Goal: Information Seeking & Learning: Learn about a topic

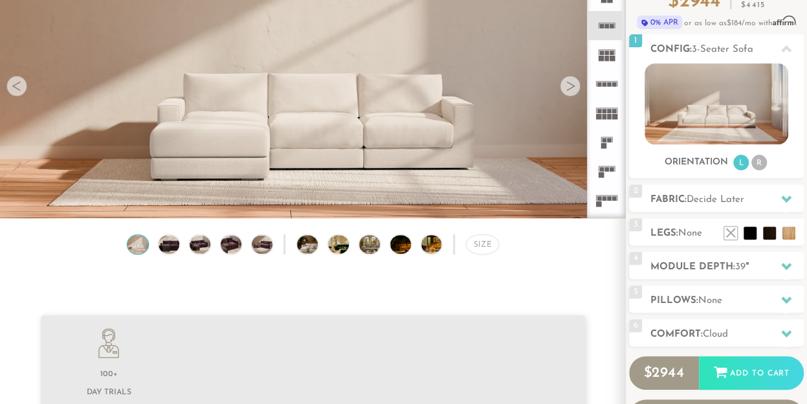
scroll to position [137, 0]
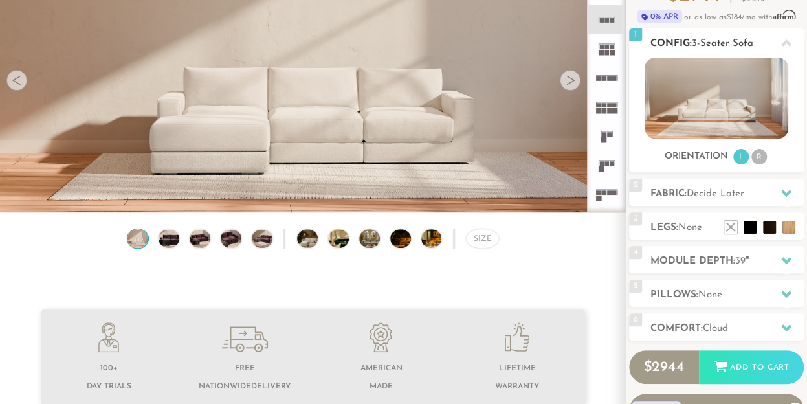
click at [733, 164] on li "L" at bounding box center [741, 157] width 16 height 16
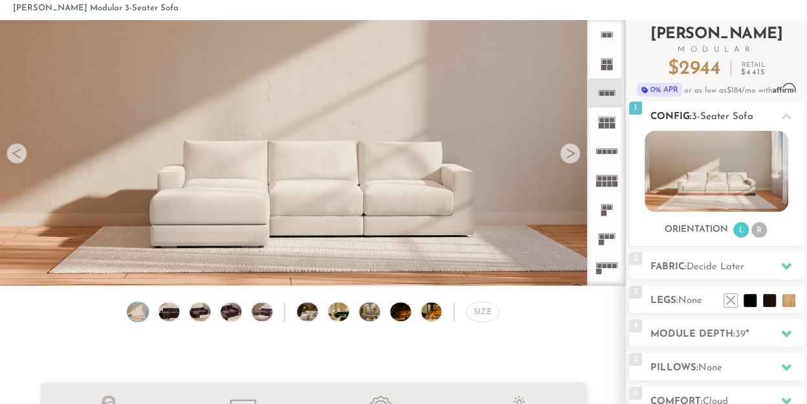
scroll to position [61, 0]
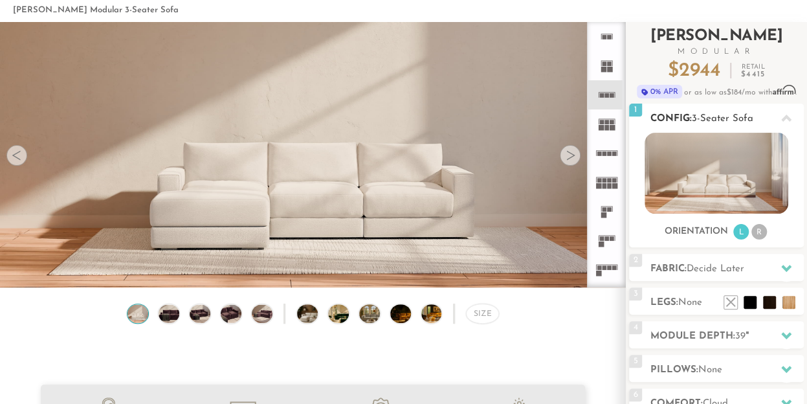
click at [737, 180] on img at bounding box center [716, 173] width 143 height 81
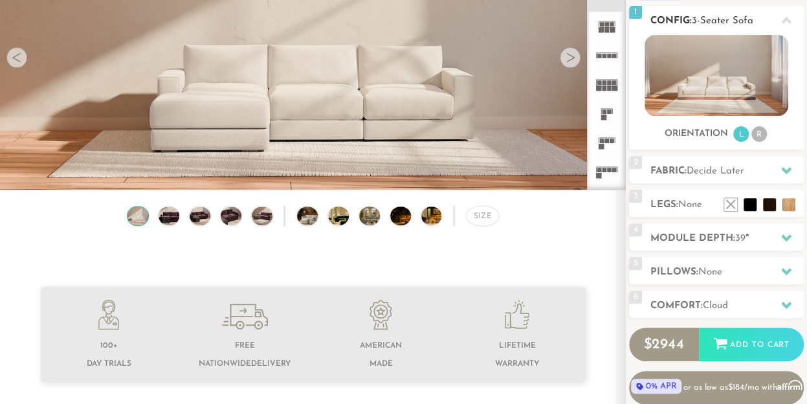
scroll to position [151, 0]
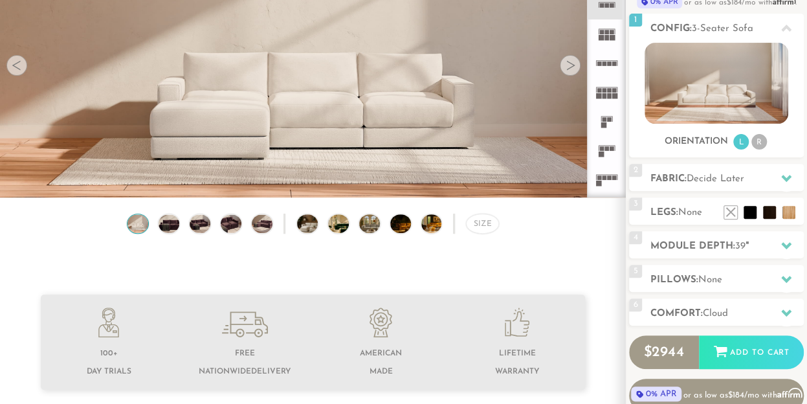
click at [592, 107] on icon at bounding box center [606, 92] width 29 height 29
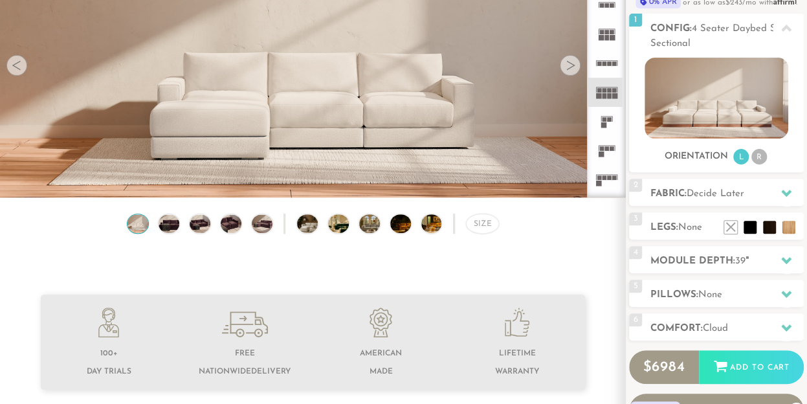
click at [617, 66] on rect at bounding box center [617, 63] width 1 height 5
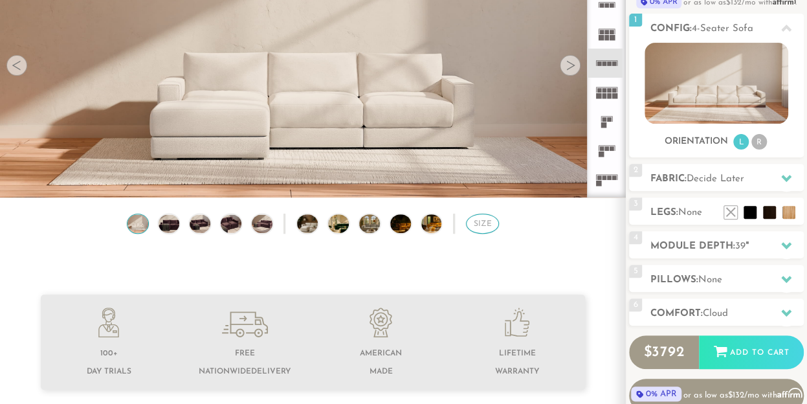
click at [466, 229] on div "Size" at bounding box center [482, 224] width 32 height 20
